Goal: Use online tool/utility

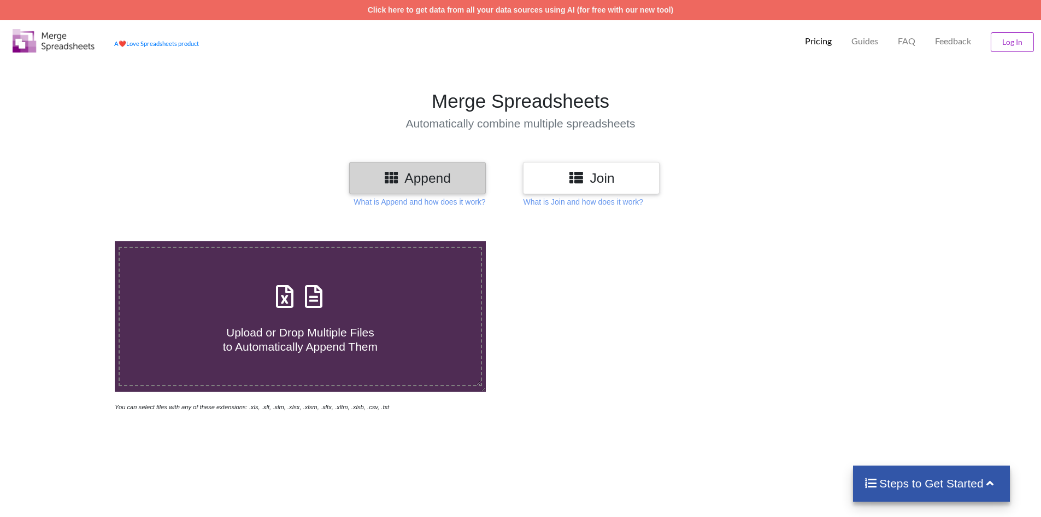
click at [330, 303] on div "Upload or Drop Multiple Files to Automatically Append Them" at bounding box center [300, 316] width 361 height 74
click at [74, 241] on input "Upload or Drop Multiple Files to Automatically Append Them" at bounding box center [74, 241] width 0 height 0
type input "C:\fakepath\Belagavi FINAL.xlsx"
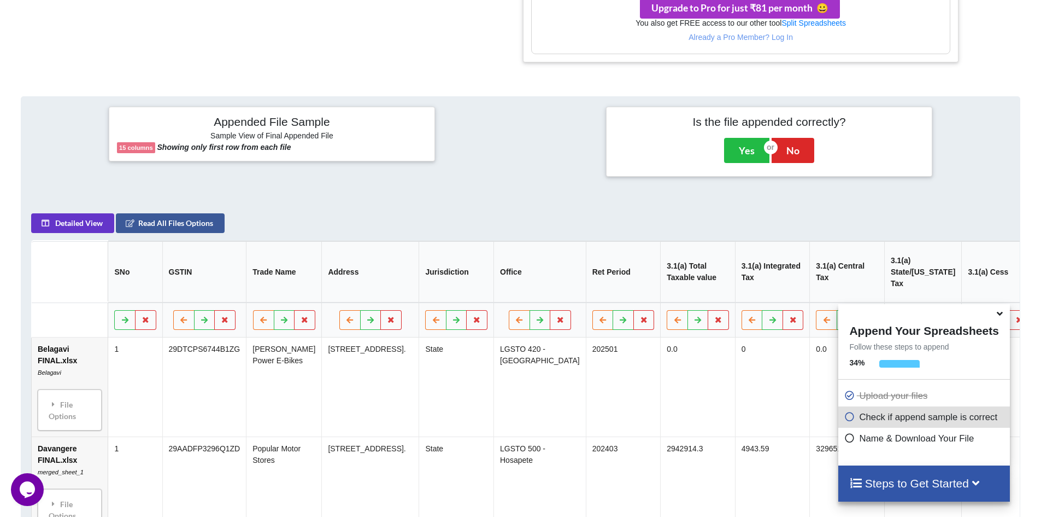
scroll to position [472, 0]
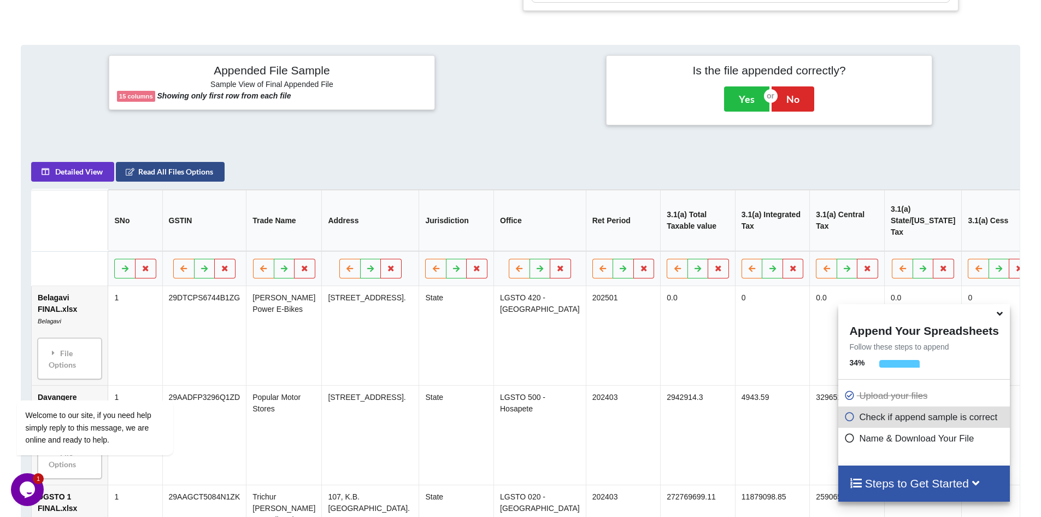
click at [182, 178] on button "Read All Files Options" at bounding box center [170, 172] width 109 height 20
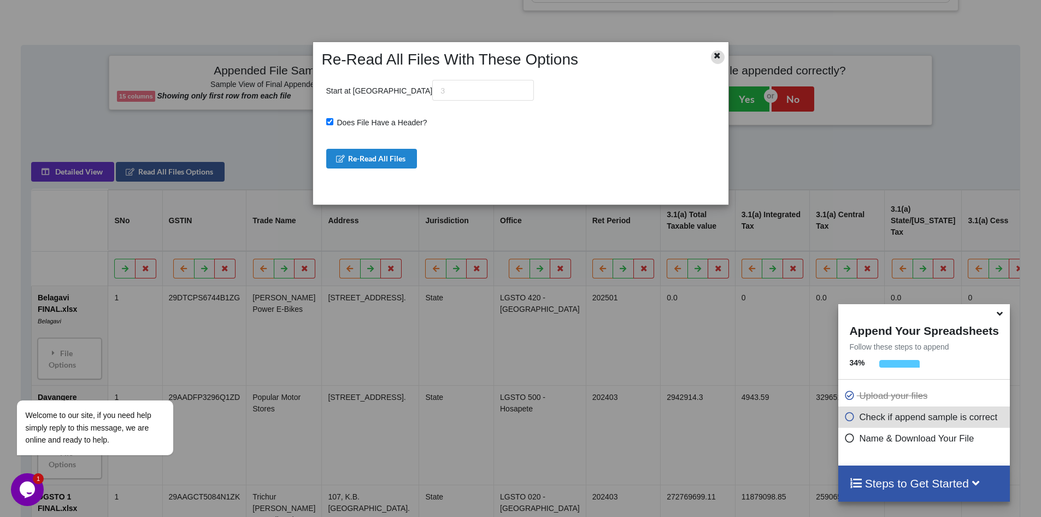
click at [713, 55] on icon at bounding box center [717, 54] width 9 height 8
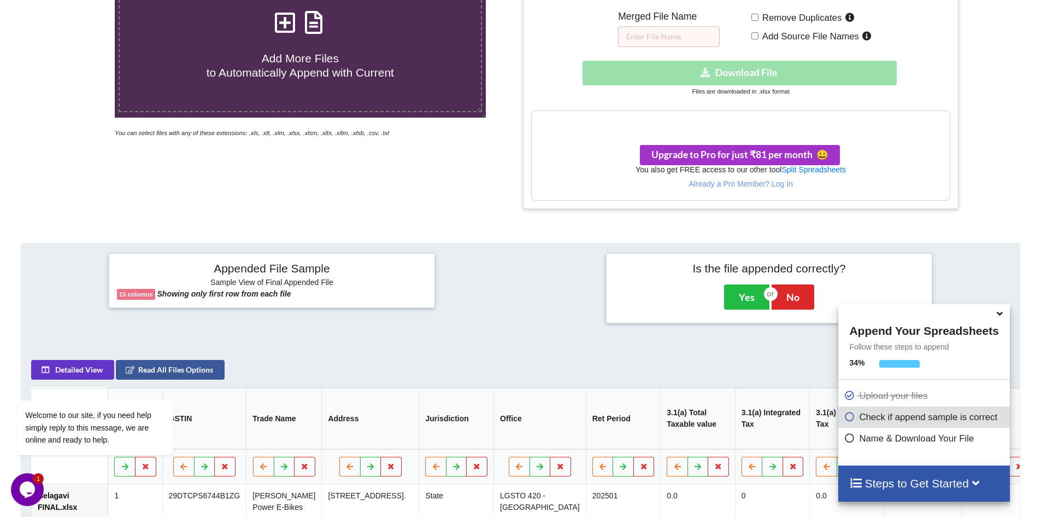
scroll to position [253, 0]
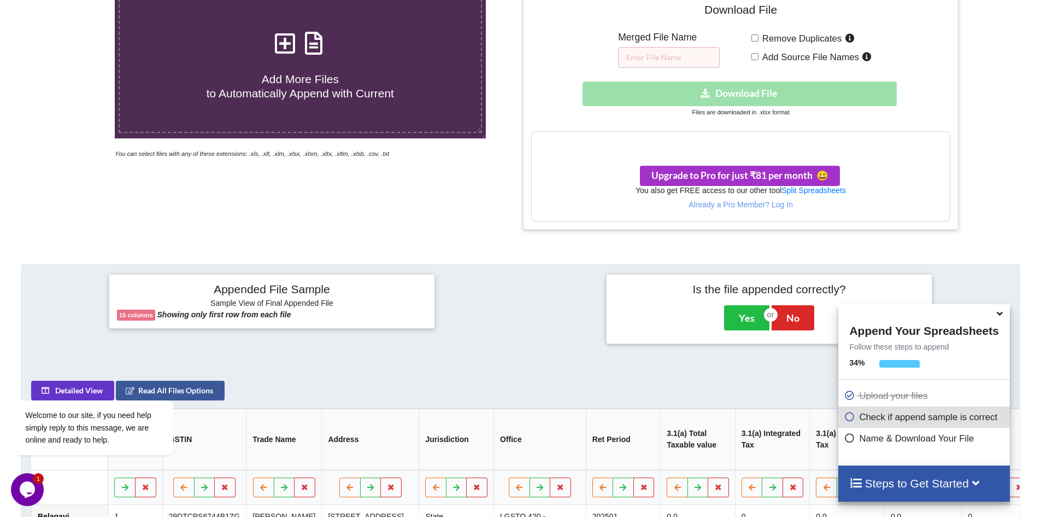
click at [983, 479] on icon at bounding box center [976, 481] width 14 height 11
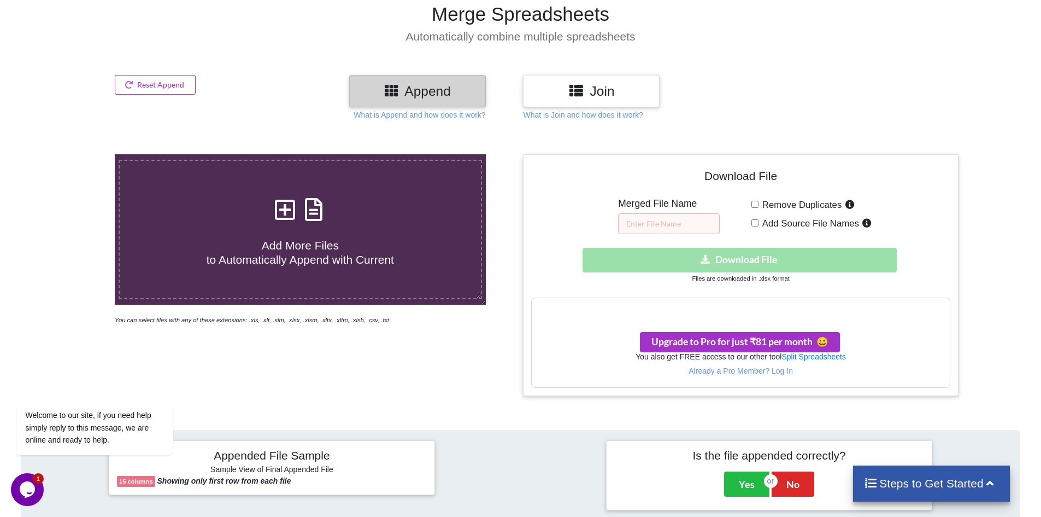
scroll to position [0, 0]
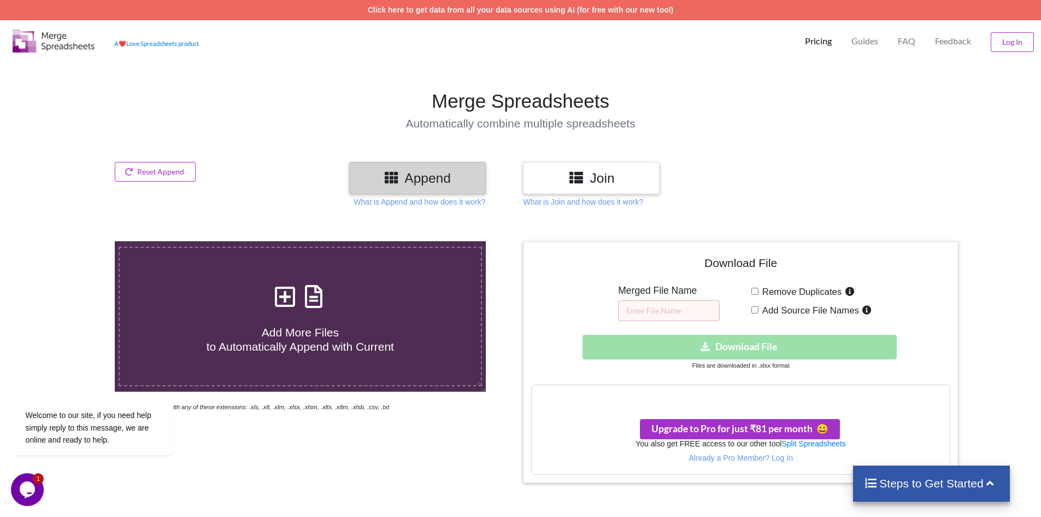
click at [753, 309] on input "Add Source File Names" at bounding box center [755, 309] width 7 height 7
checkbox input "false"
click at [666, 309] on input "text" at bounding box center [669, 310] width 102 height 21
type input "MERGE ALL"
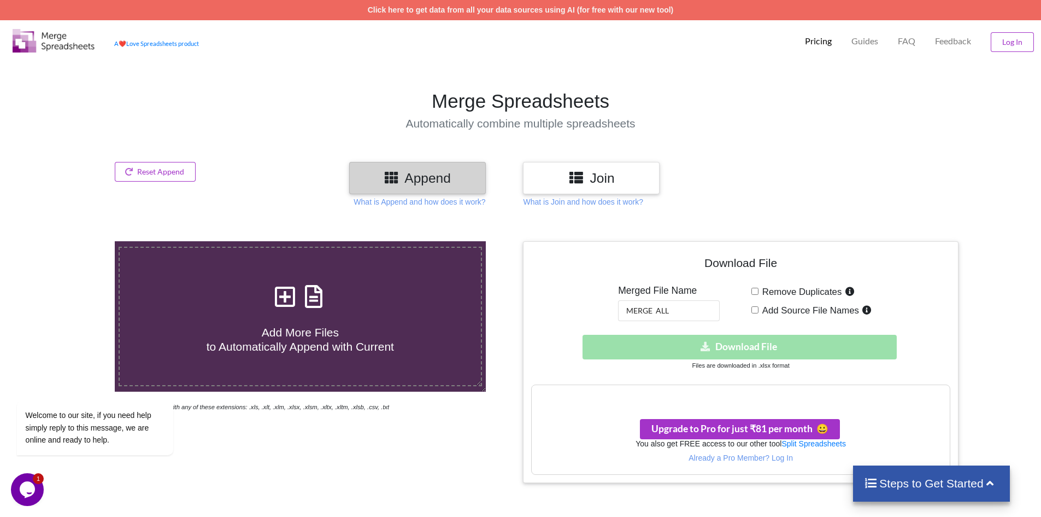
click at [757, 290] on input "Remove Duplicates" at bounding box center [755, 291] width 7 height 7
checkbox input "false"
click at [755, 308] on input "Add Source File Names" at bounding box center [755, 309] width 7 height 7
click at [755, 313] on input "Add Source File Names" at bounding box center [755, 309] width 7 height 7
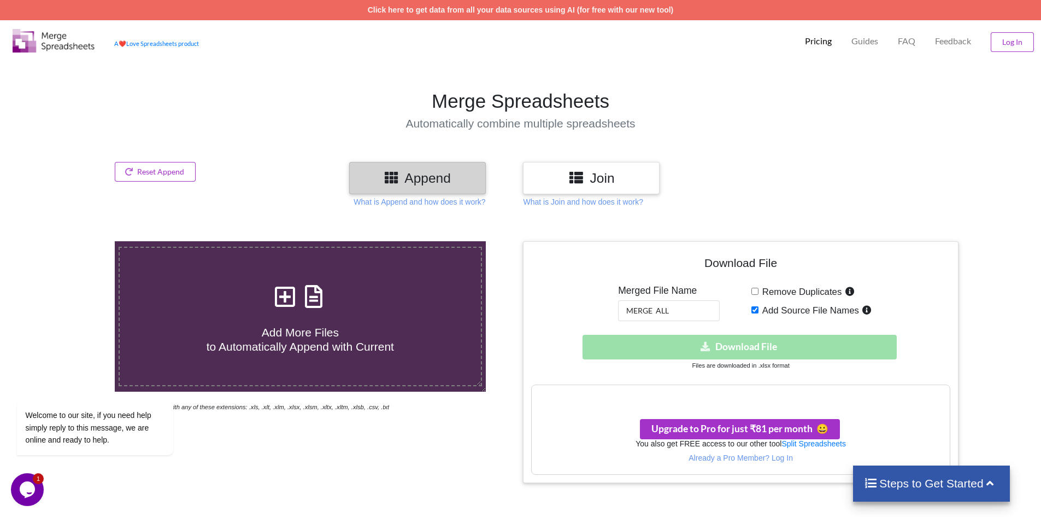
checkbox input "false"
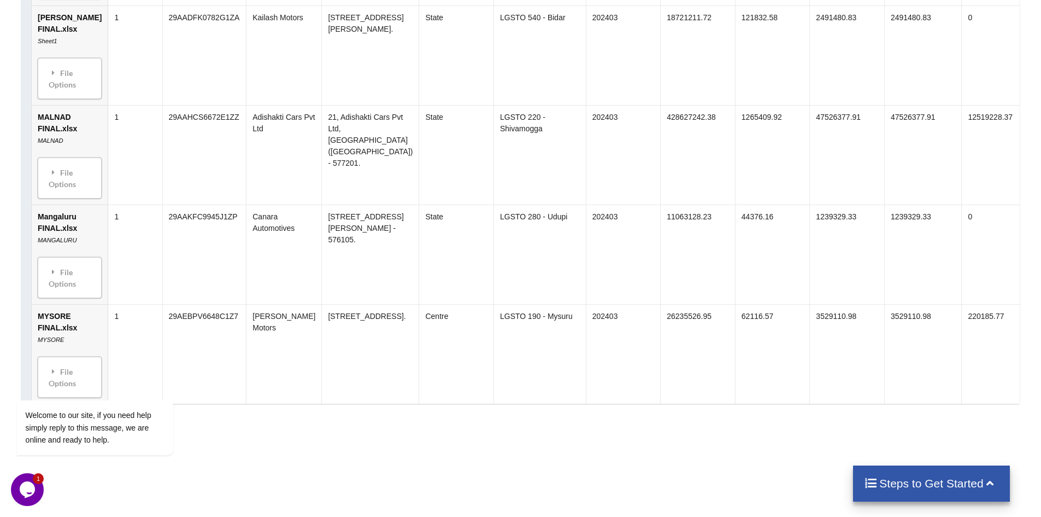
scroll to position [1391, 0]
